Goal: Book appointment/travel/reservation

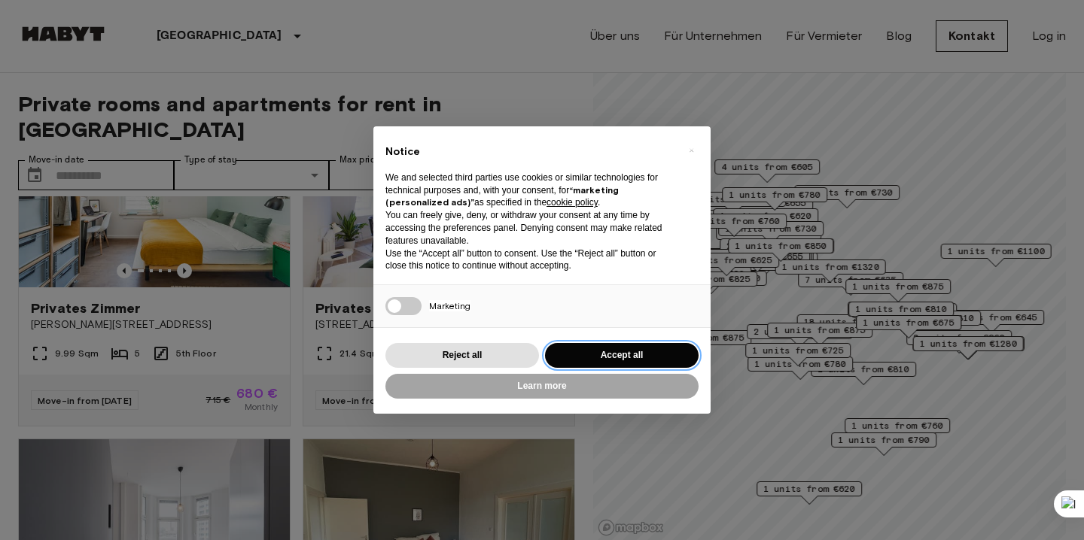
click at [598, 363] on button "Accept all" at bounding box center [622, 355] width 154 height 25
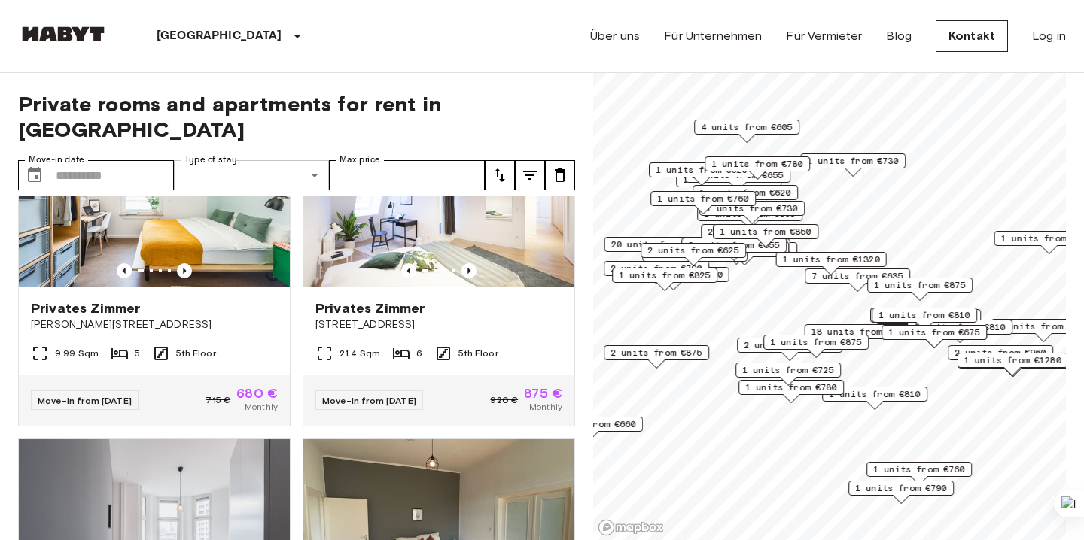
type input "**********"
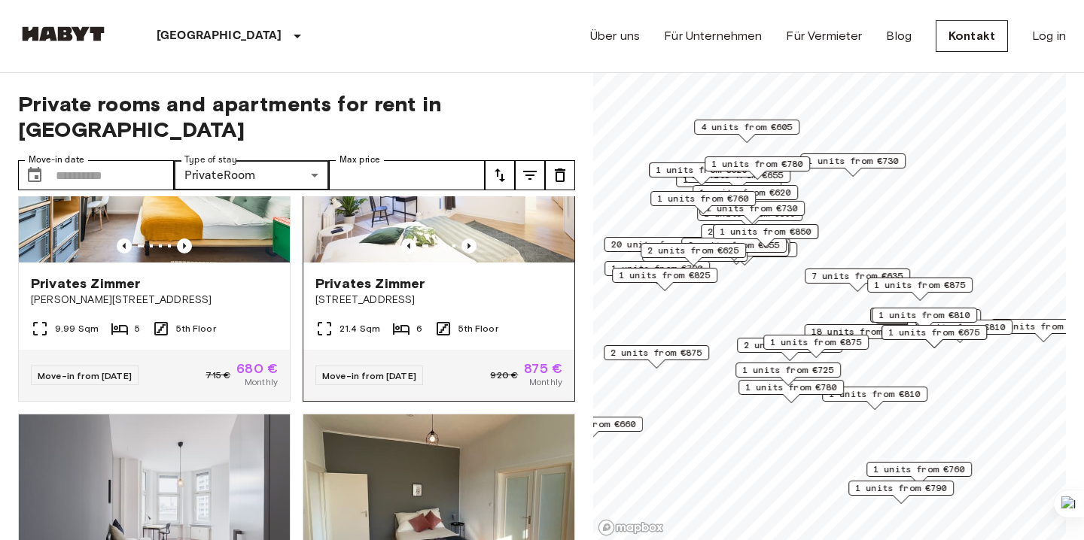
scroll to position [419, 0]
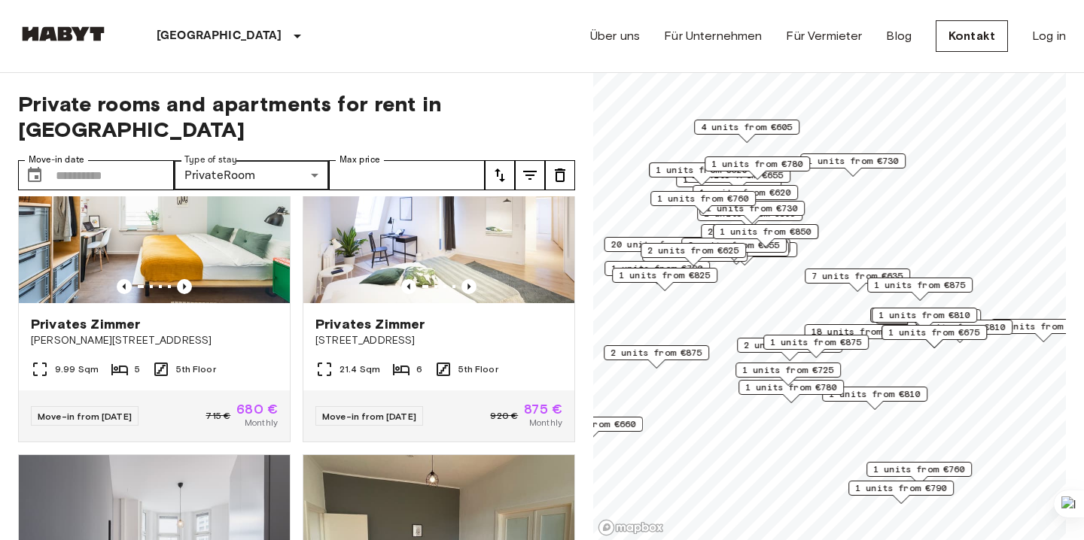
click at [501, 166] on icon "tune" at bounding box center [500, 175] width 18 height 18
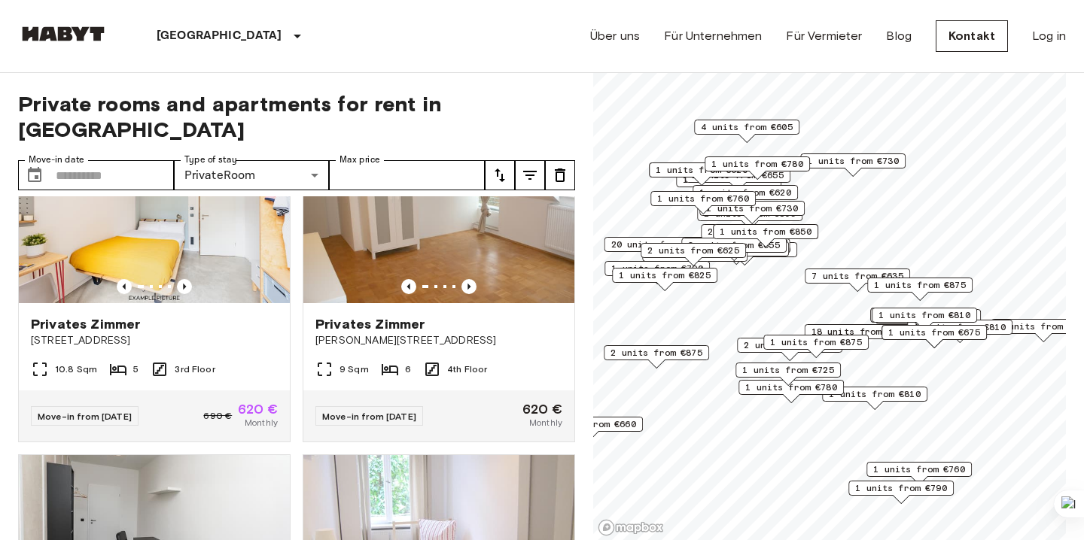
click at [773, 129] on span "4 units from €605" at bounding box center [747, 127] width 92 height 14
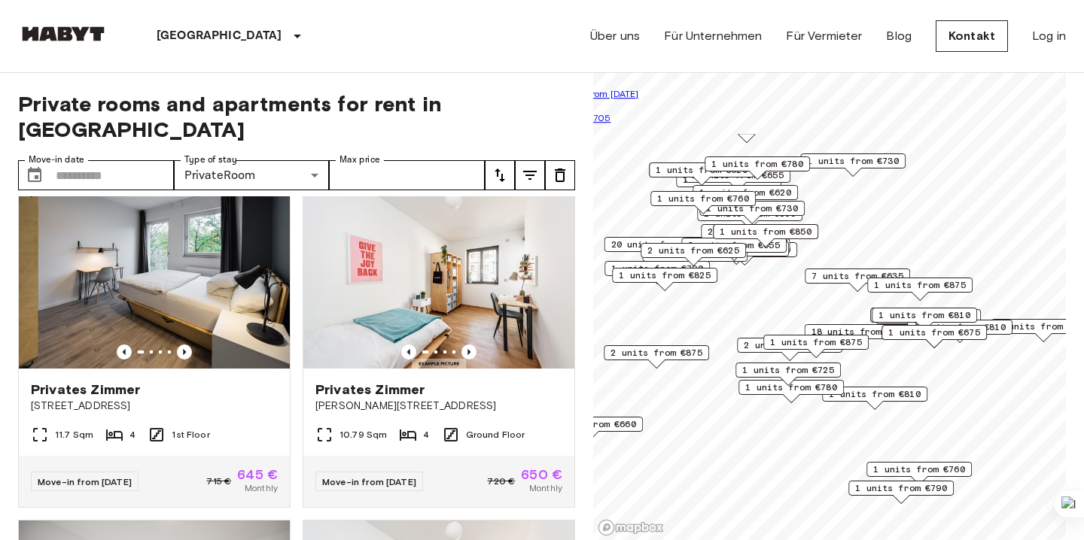
scroll to position [2341, 0]
